Goal: Task Accomplishment & Management: Manage account settings

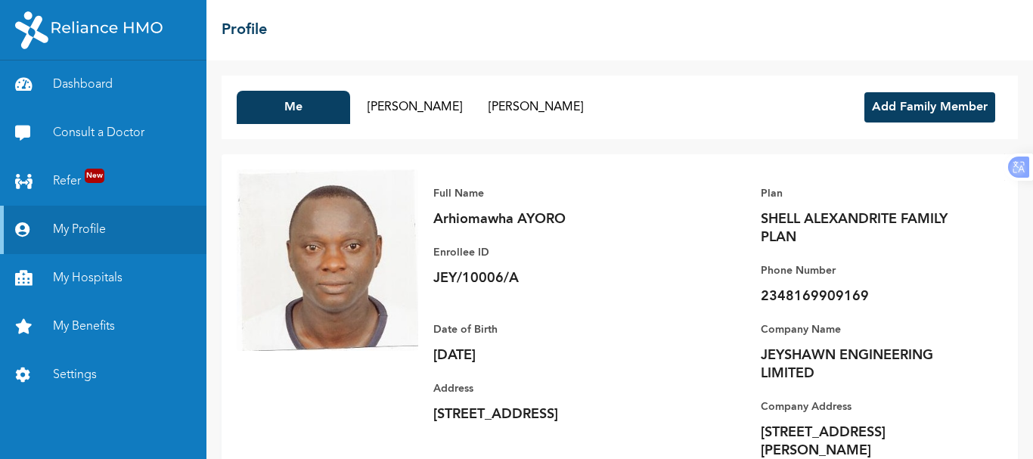
click at [931, 111] on button "Add Family Member" at bounding box center [929, 107] width 131 height 30
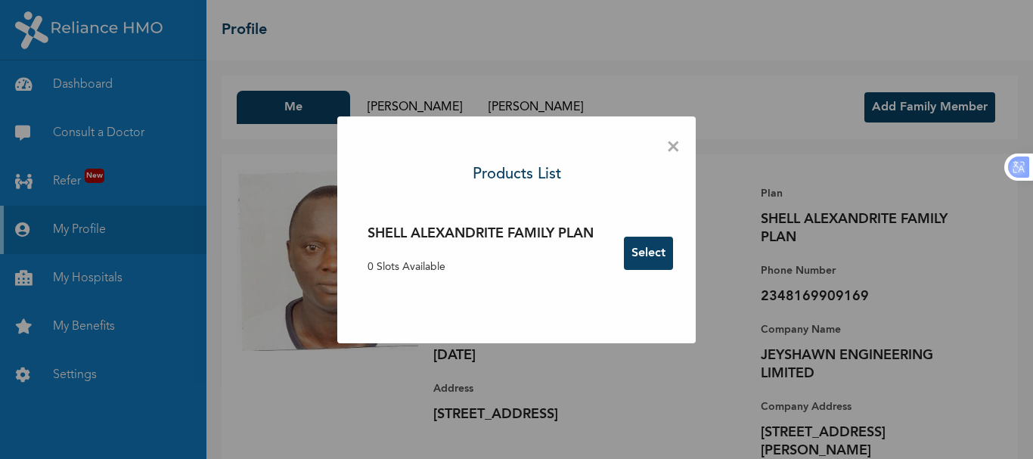
click at [663, 256] on button "Select" at bounding box center [648, 253] width 49 height 33
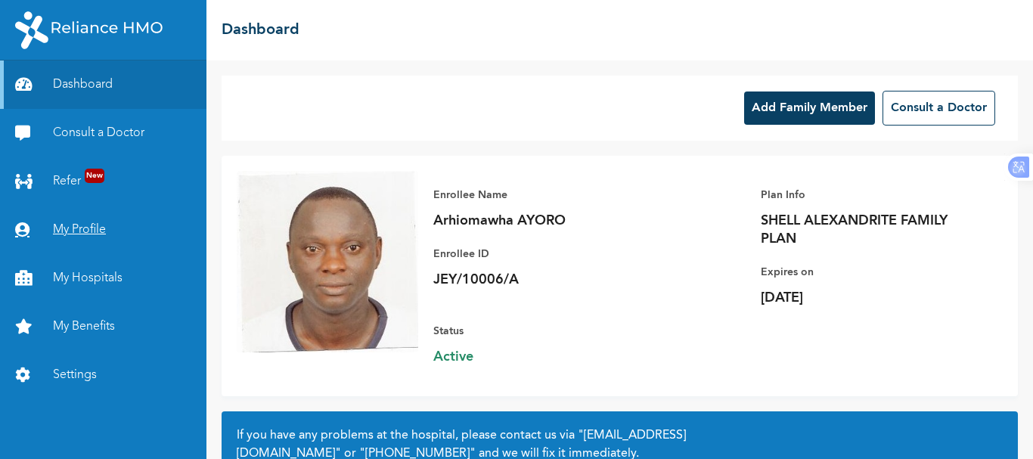
click at [93, 228] on link "My Profile" at bounding box center [103, 230] width 206 height 48
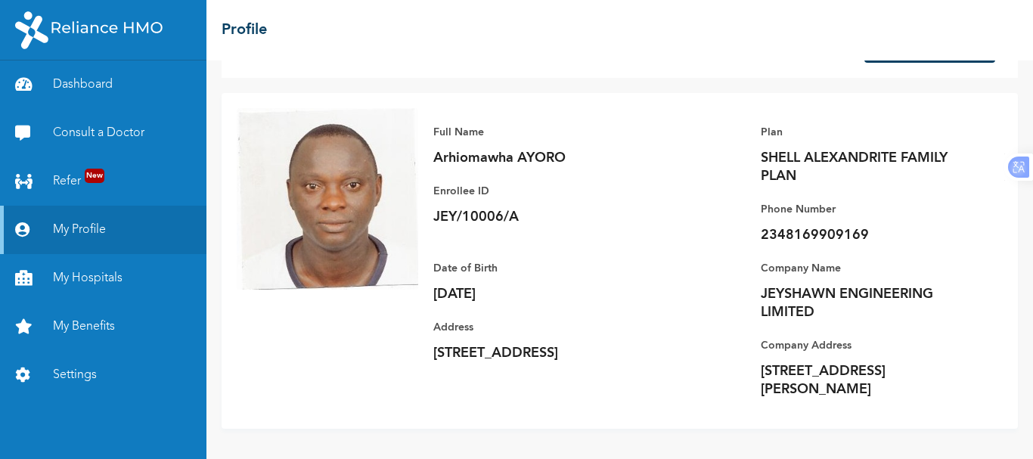
scroll to position [143, 0]
click at [104, 234] on link "My Profile" at bounding box center [103, 230] width 206 height 48
click at [94, 234] on link "My Profile" at bounding box center [103, 230] width 206 height 48
click at [112, 228] on link "My Profile" at bounding box center [103, 230] width 206 height 48
click at [99, 77] on link "Dashboard" at bounding box center [103, 84] width 206 height 48
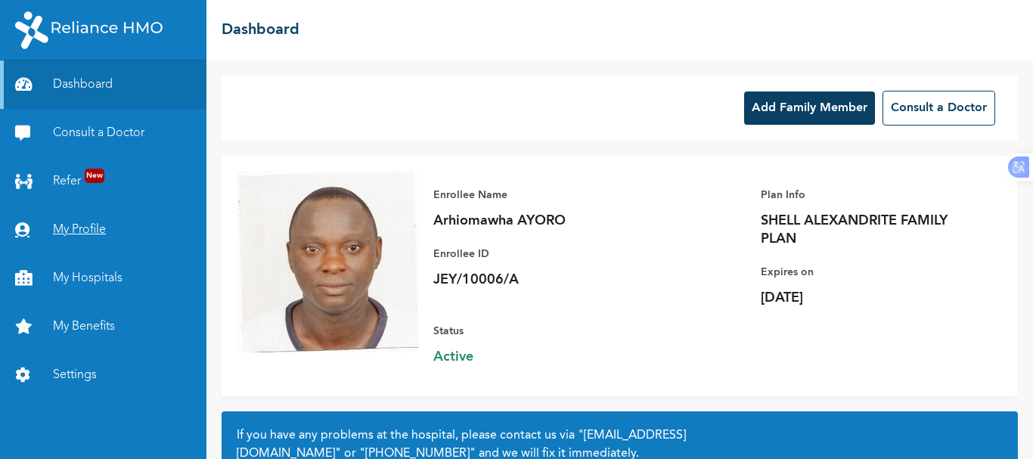
click at [93, 232] on link "My Profile" at bounding box center [103, 230] width 206 height 48
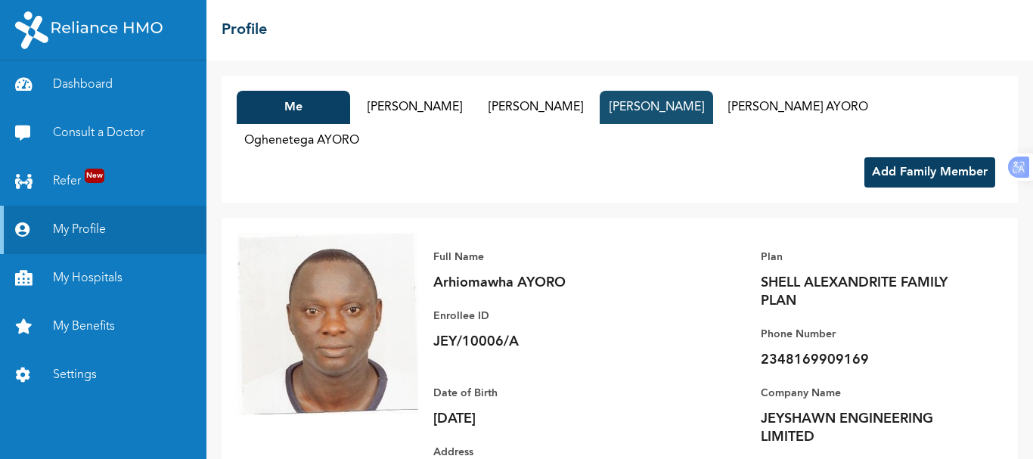
click at [640, 109] on button "Ogheneruno AYORO" at bounding box center [655, 107] width 113 height 33
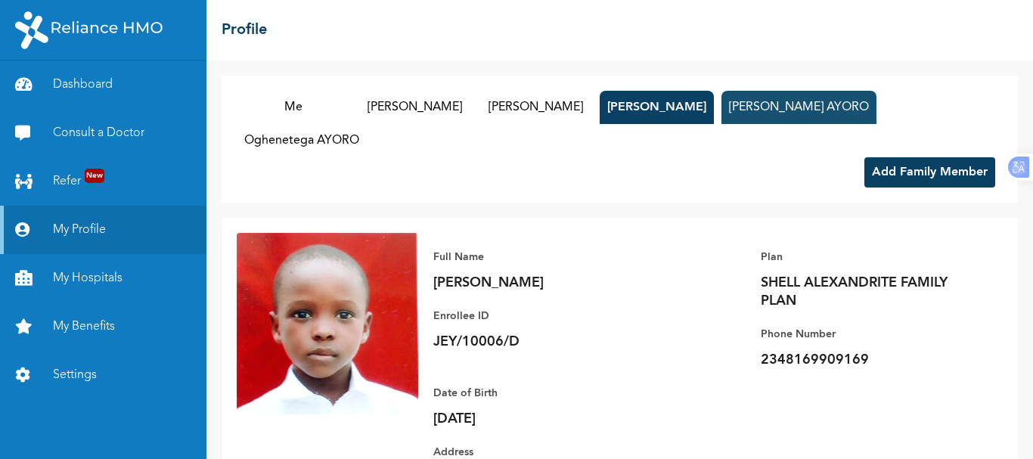
click at [775, 94] on button "Oghenemarho AYORO" at bounding box center [798, 107] width 155 height 33
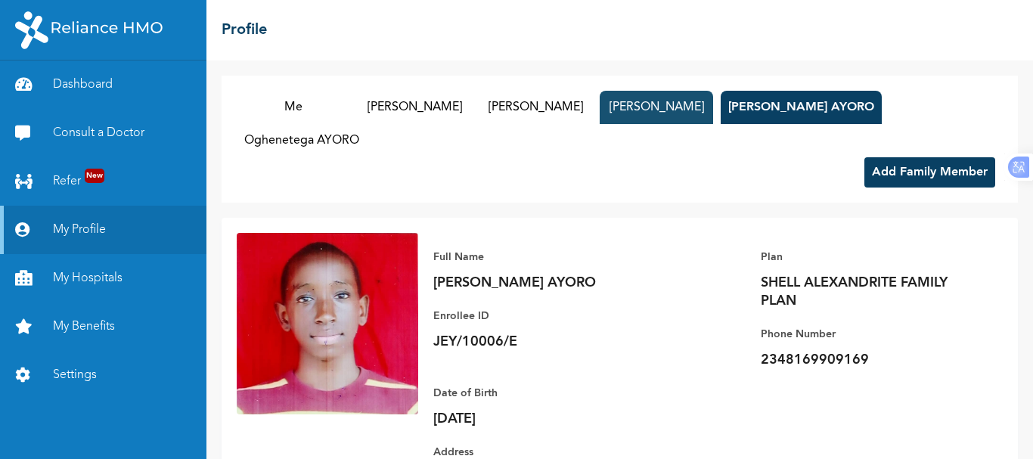
click at [675, 107] on button "Ogheneruno AYORO" at bounding box center [655, 107] width 113 height 33
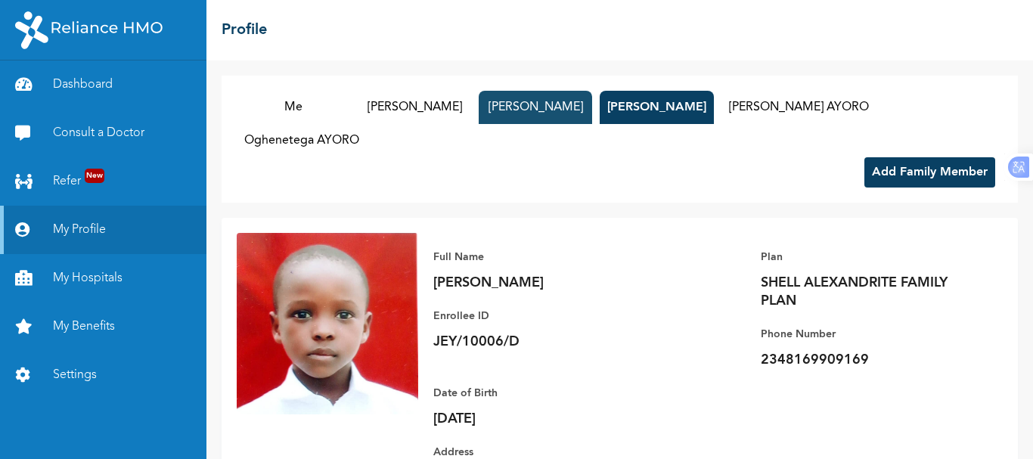
click at [544, 105] on button "[PERSON_NAME]" at bounding box center [535, 107] width 113 height 33
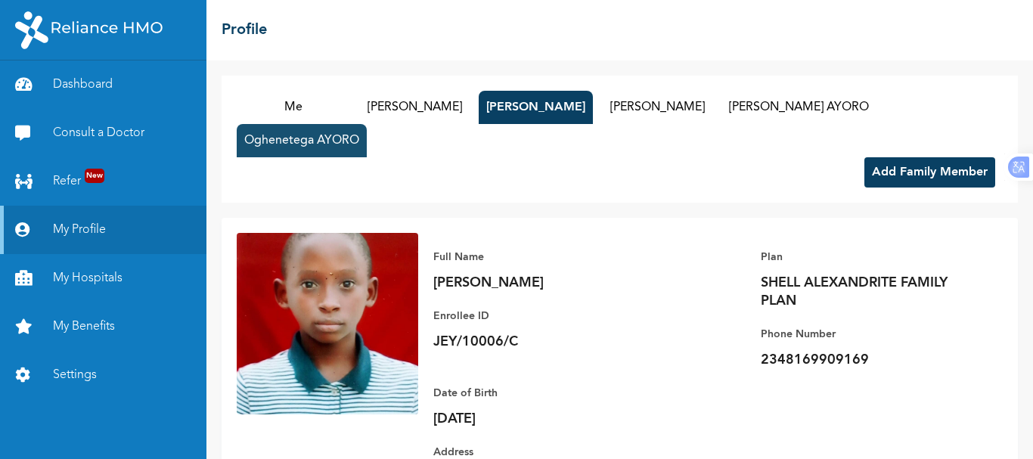
click at [345, 143] on button "Oghenetega AYORO" at bounding box center [302, 140] width 130 height 33
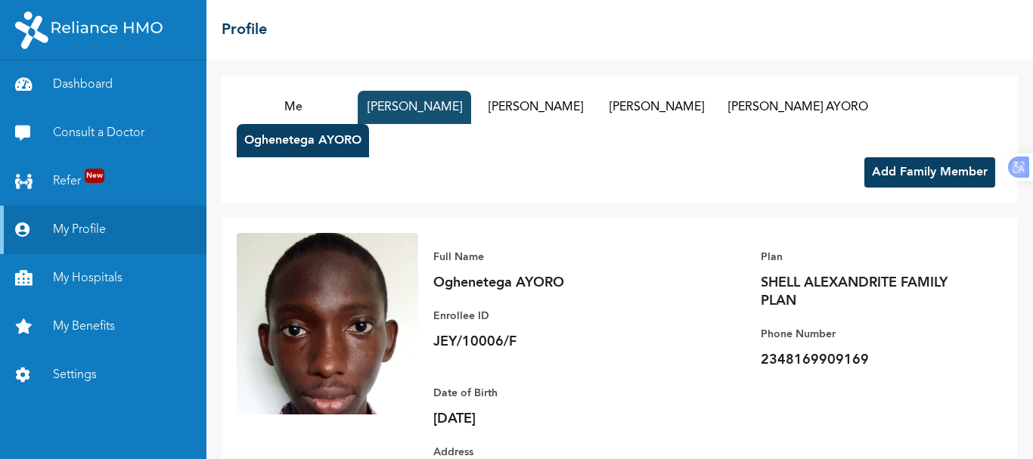
click at [412, 109] on button "[PERSON_NAME]" at bounding box center [414, 107] width 113 height 33
